Goal: Go to known website: Access a specific website the user already knows

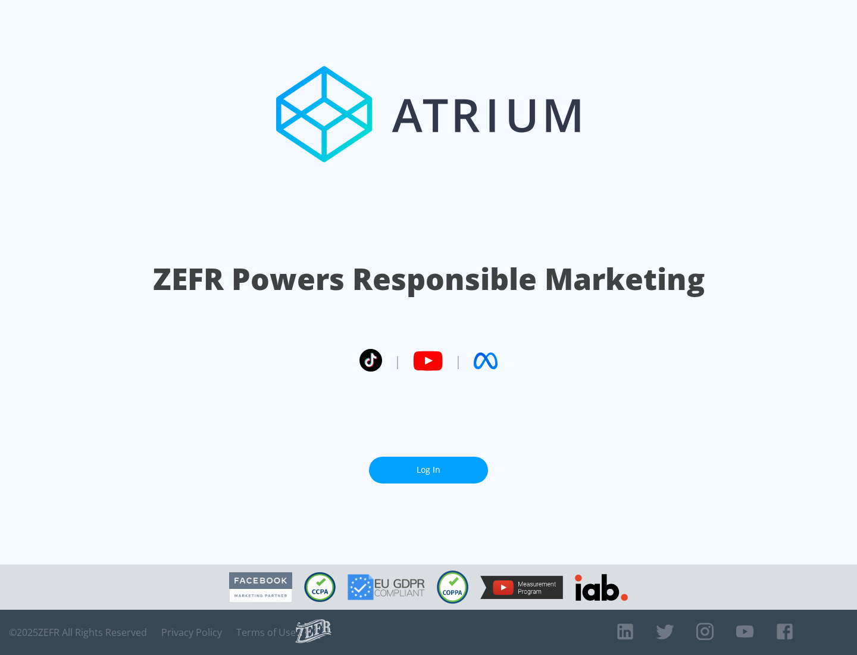
click at [429, 470] on link "Log In" at bounding box center [428, 470] width 119 height 27
